Goal: Use online tool/utility: Utilize a website feature to perform a specific function

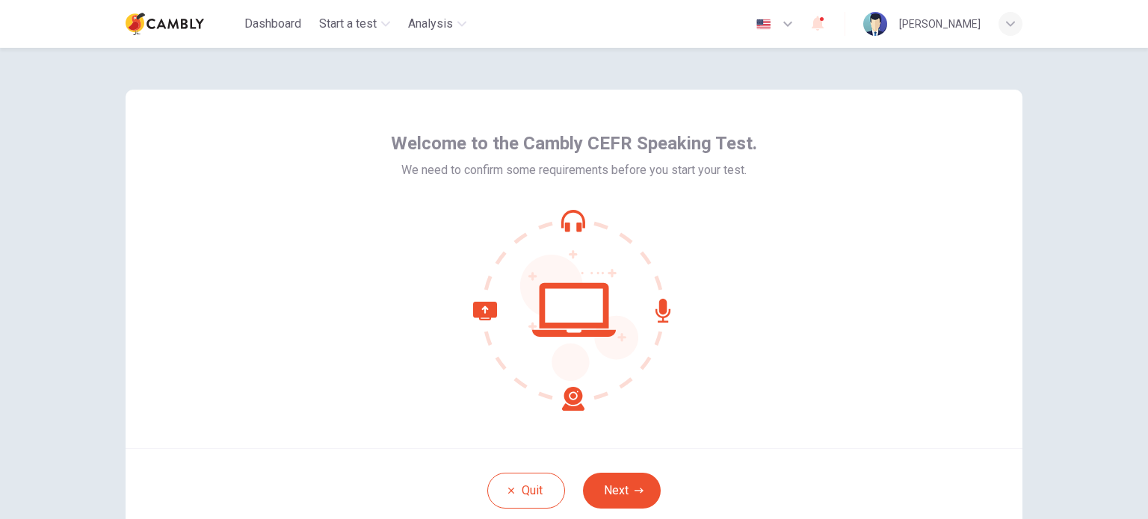
click at [614, 483] on button "Next" at bounding box center [622, 491] width 78 height 36
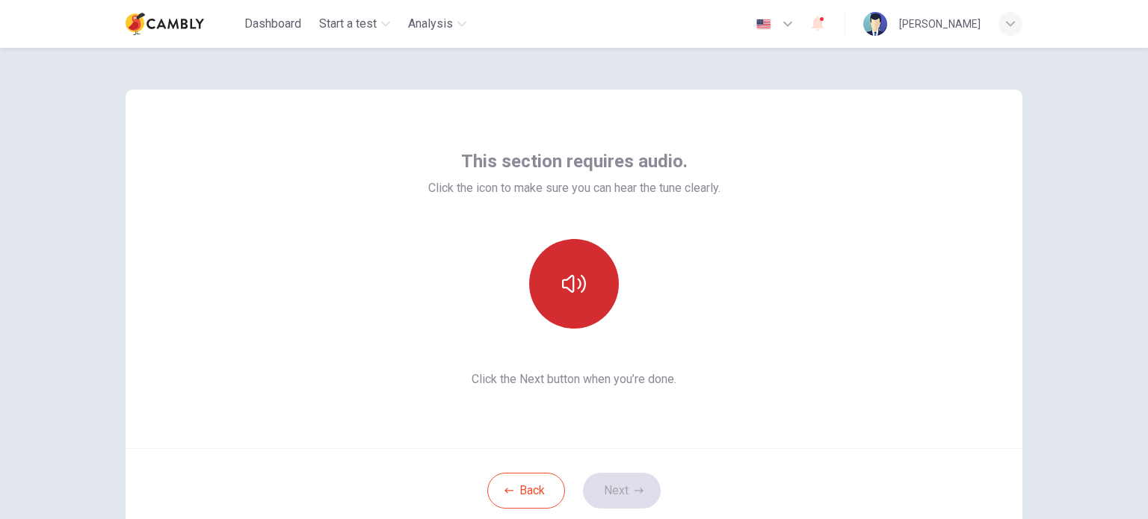
click at [587, 287] on button "button" at bounding box center [574, 284] width 90 height 90
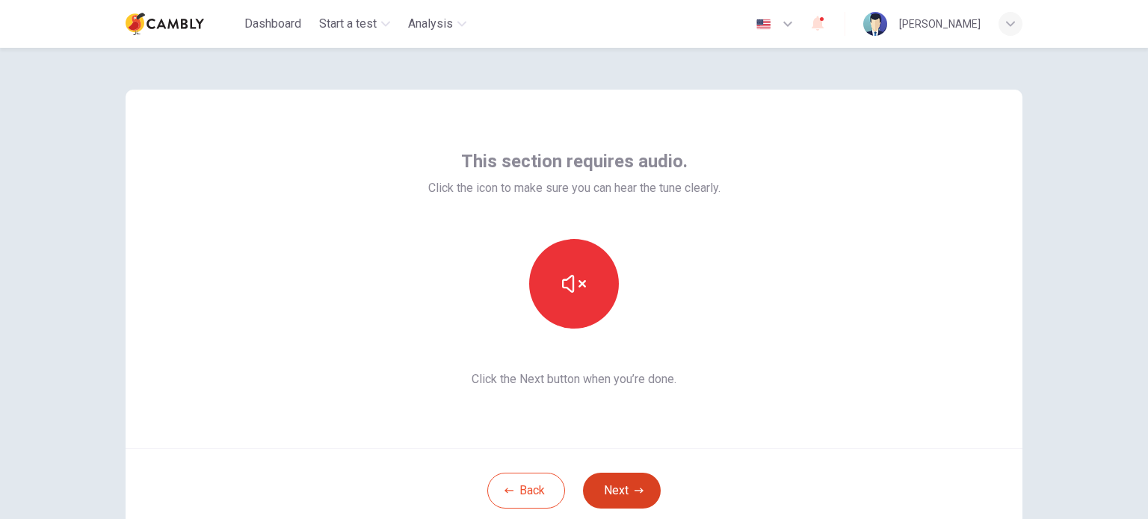
click at [634, 488] on icon "button" at bounding box center [638, 490] width 9 height 9
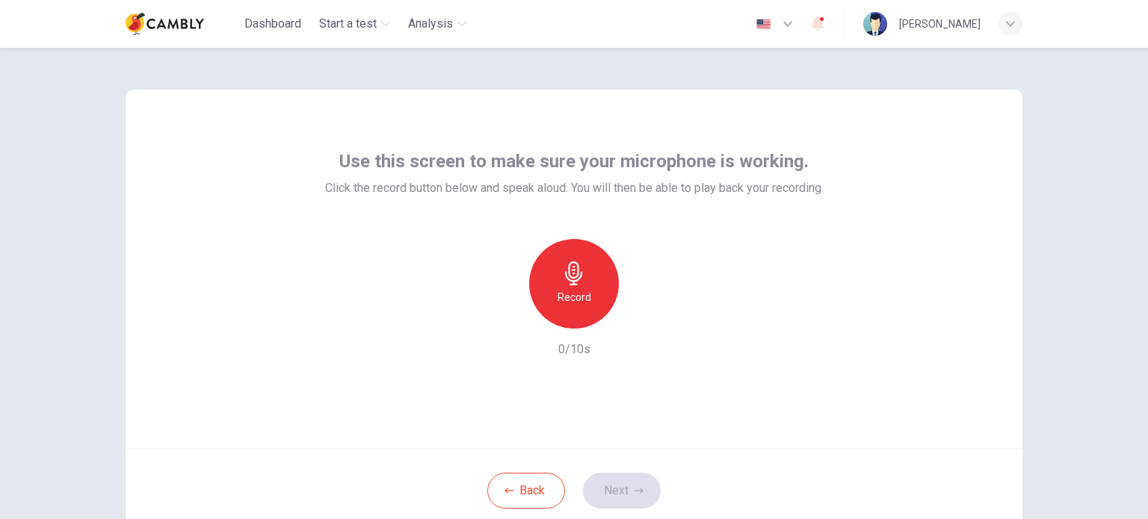
click at [598, 291] on div "Record" at bounding box center [574, 284] width 90 height 90
click at [584, 295] on div "Stop" at bounding box center [574, 284] width 90 height 90
click at [640, 322] on icon "button" at bounding box center [642, 316] width 15 height 15
click at [620, 489] on button "Next" at bounding box center [622, 491] width 78 height 36
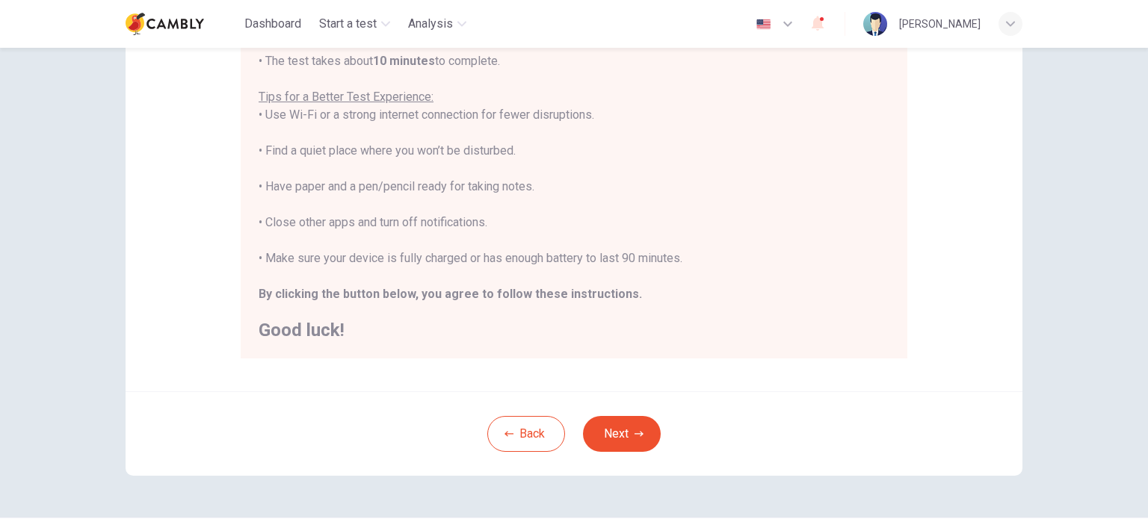
scroll to position [311, 0]
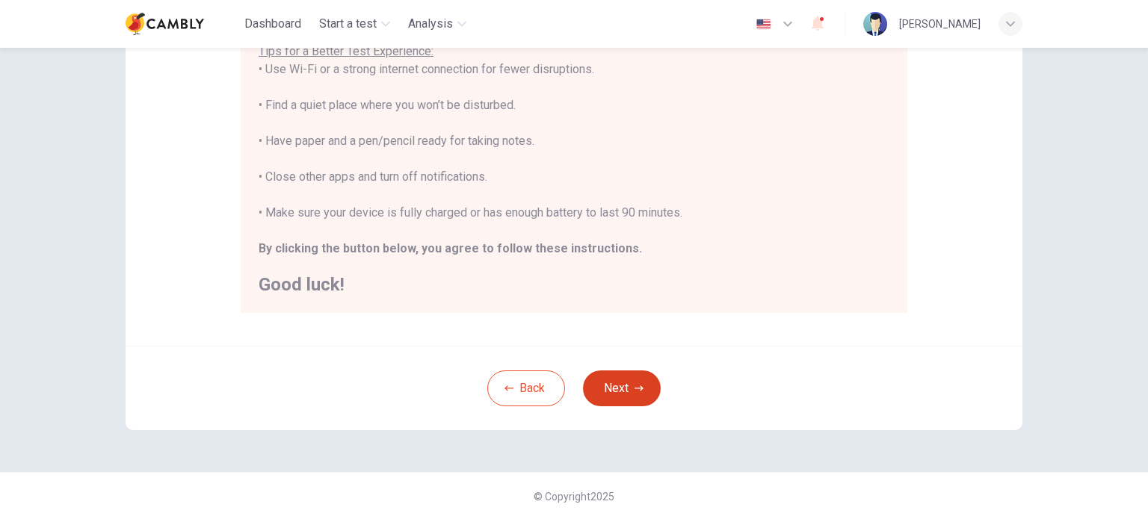
click at [613, 387] on button "Next" at bounding box center [622, 389] width 78 height 36
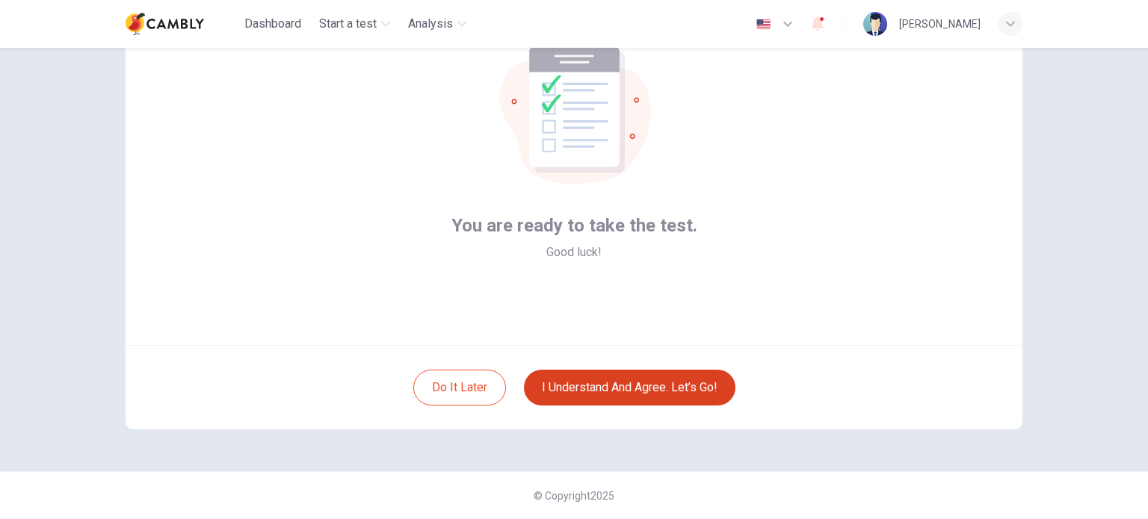
scroll to position [102, 0]
click at [660, 397] on button "I understand and agree. Let’s go!" at bounding box center [629, 389] width 211 height 36
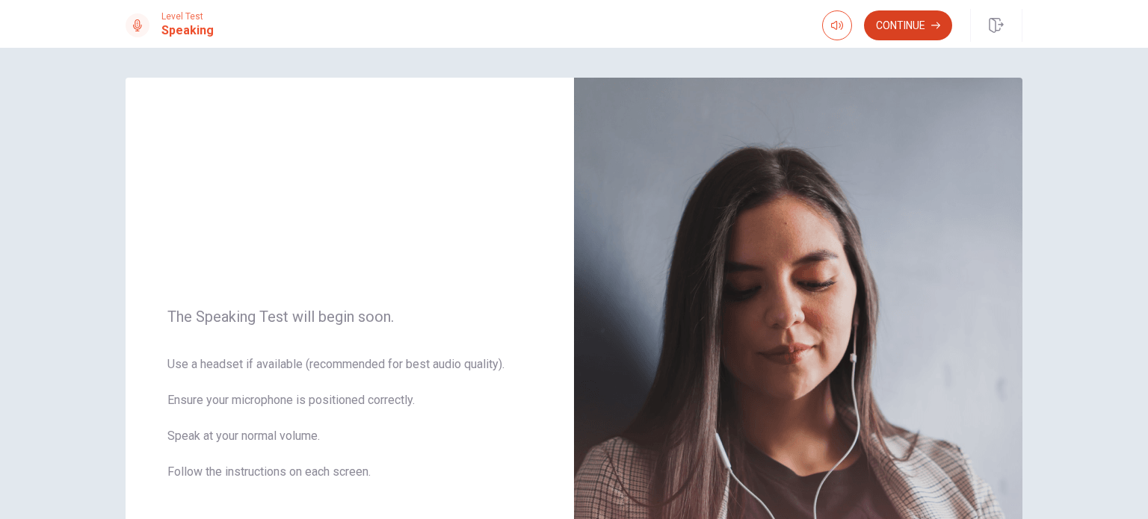
click at [915, 22] on button "Continue" at bounding box center [908, 25] width 88 height 30
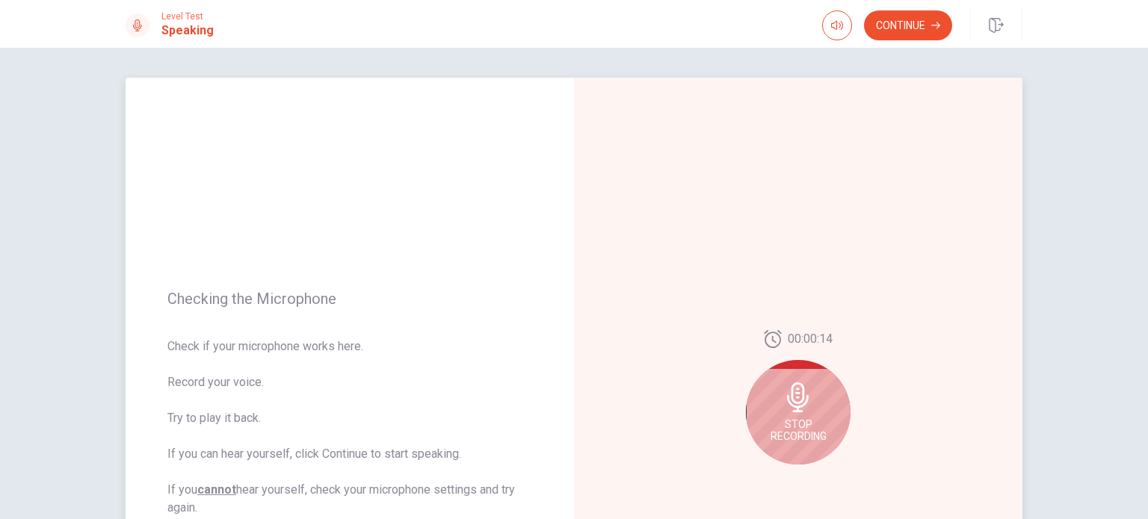
scroll to position [75, 0]
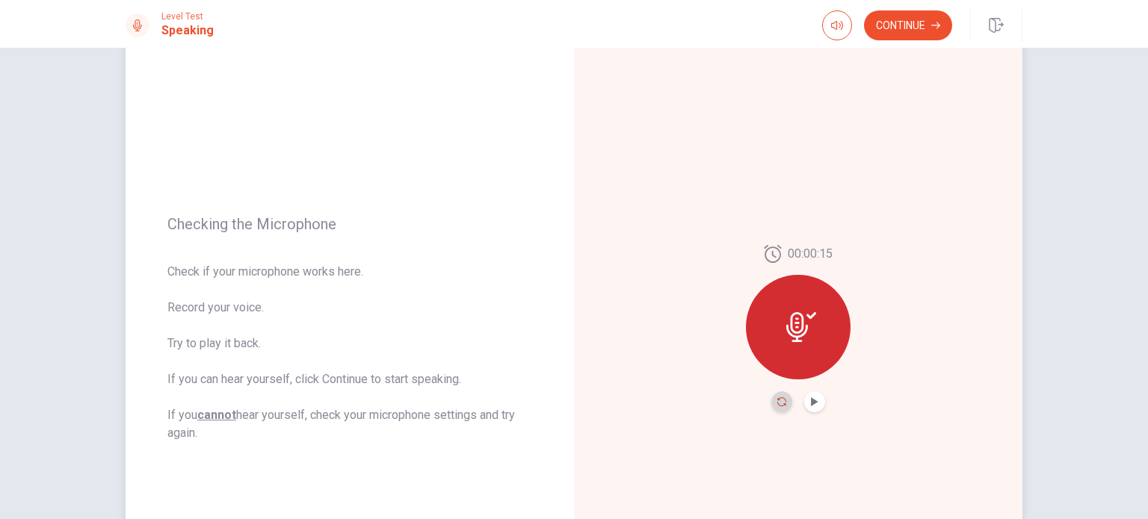
click at [780, 406] on icon "Record Again" at bounding box center [781, 402] width 9 height 9
click at [808, 406] on button "Play Audio" at bounding box center [814, 402] width 21 height 21
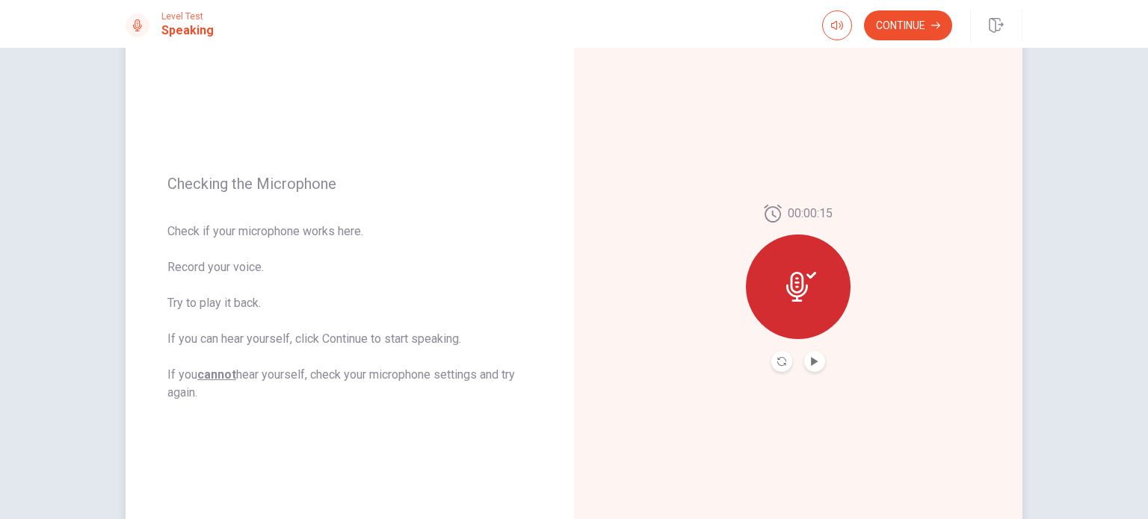
scroll to position [149, 0]
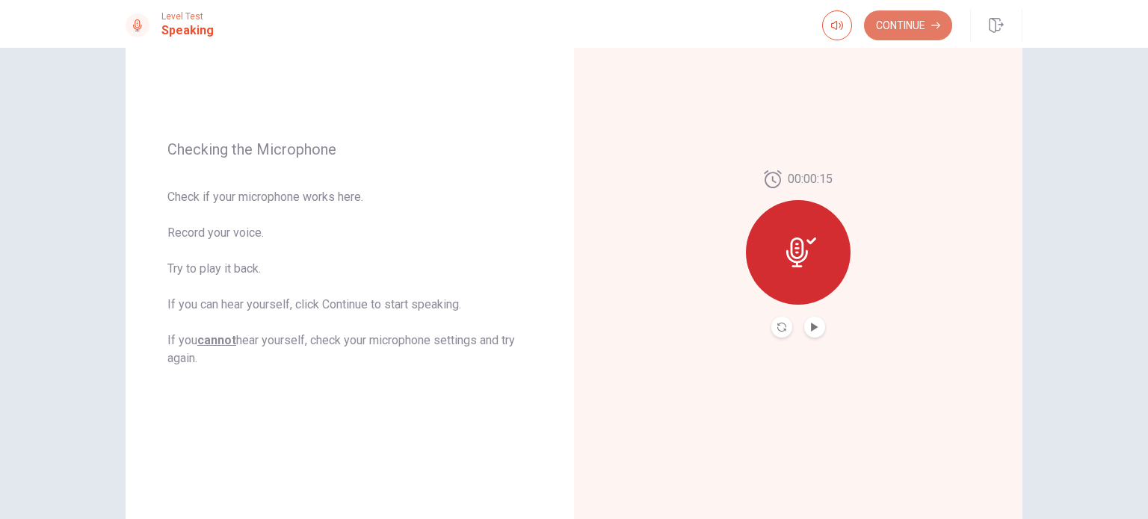
click at [914, 13] on button "Continue" at bounding box center [908, 25] width 88 height 30
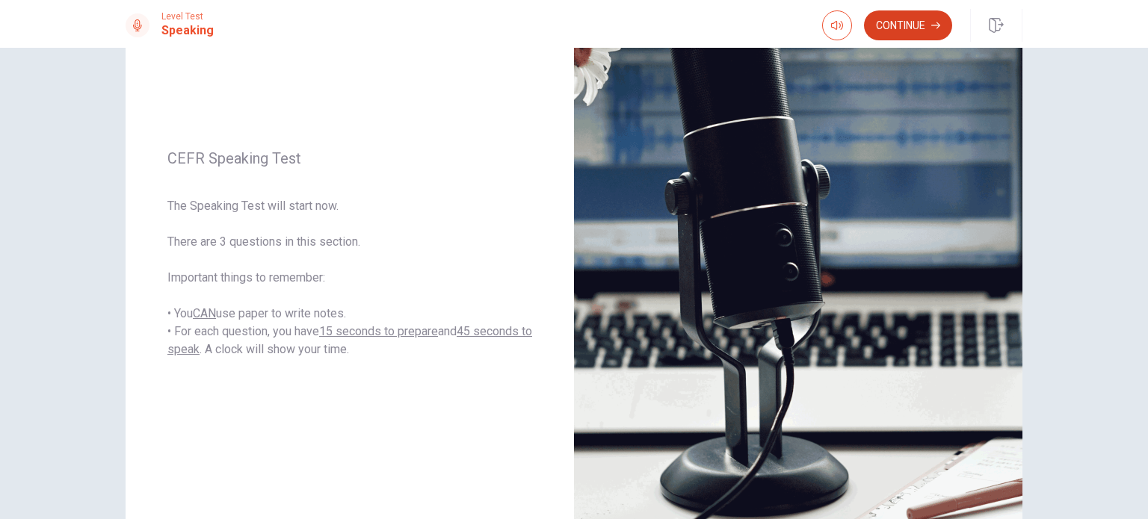
click at [924, 28] on button "Continue" at bounding box center [908, 25] width 88 height 30
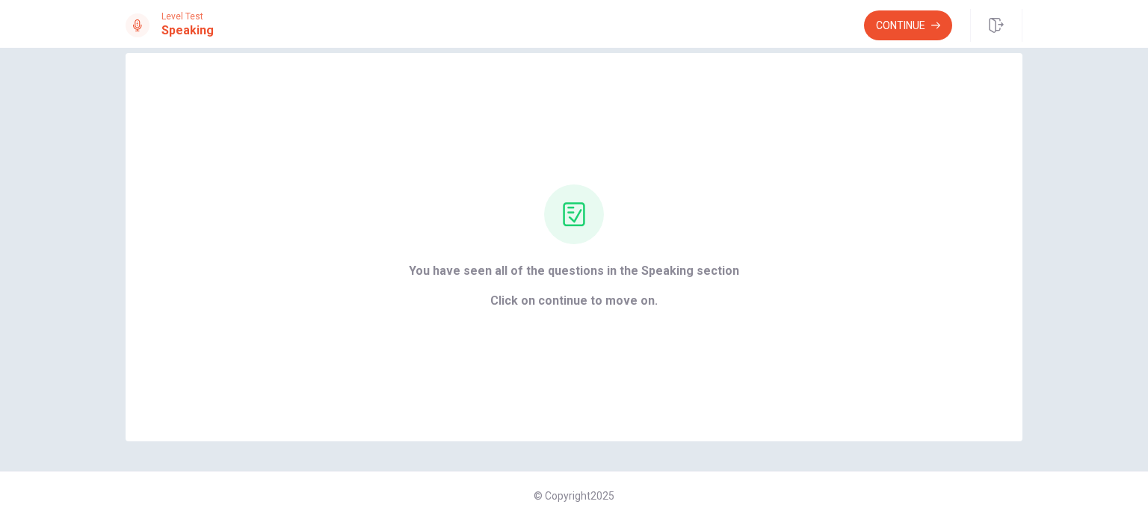
scroll to position [24, 0]
click at [904, 34] on button "Continue" at bounding box center [908, 25] width 88 height 30
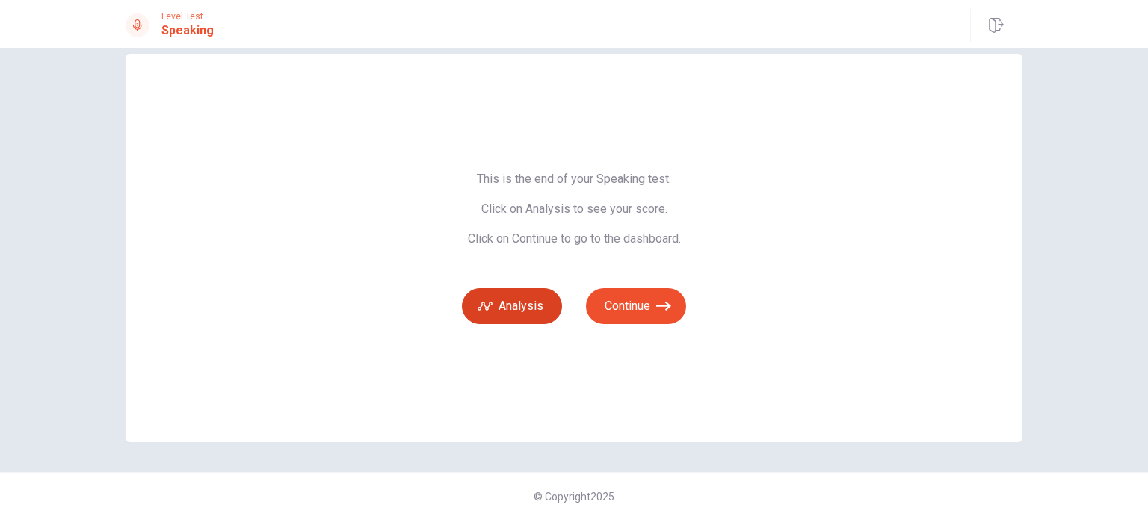
click at [514, 313] on button "Analysis" at bounding box center [512, 306] width 100 height 36
